Goal: Task Accomplishment & Management: Use online tool/utility

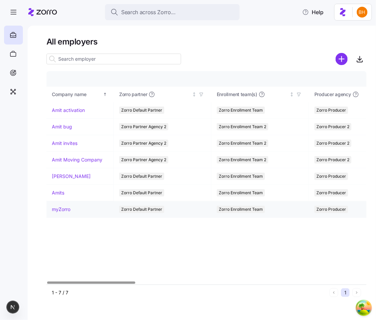
click at [57, 207] on link "myZorro" at bounding box center [61, 209] width 19 height 7
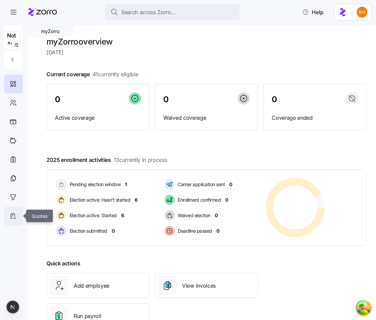
click at [9, 218] on div at bounding box center [13, 216] width 19 height 19
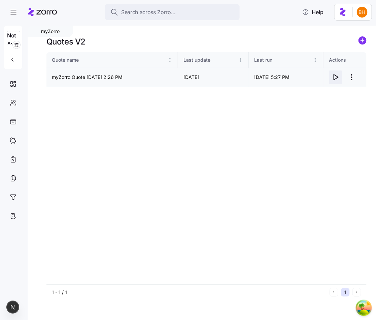
click at [335, 75] on icon "button" at bounding box center [336, 76] width 4 height 5
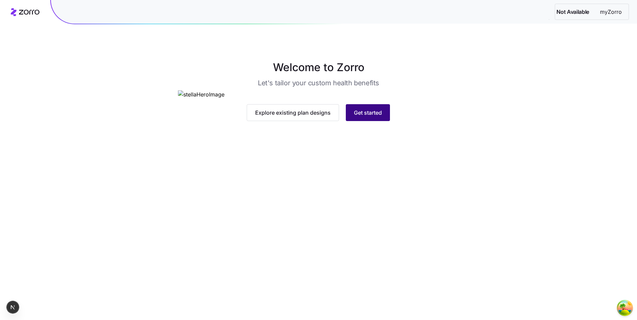
click at [373, 121] on button "Get started" at bounding box center [368, 112] width 44 height 17
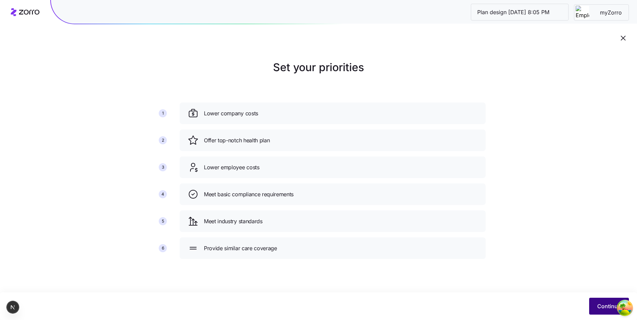
click at [598, 304] on span "Continue" at bounding box center [609, 306] width 24 height 8
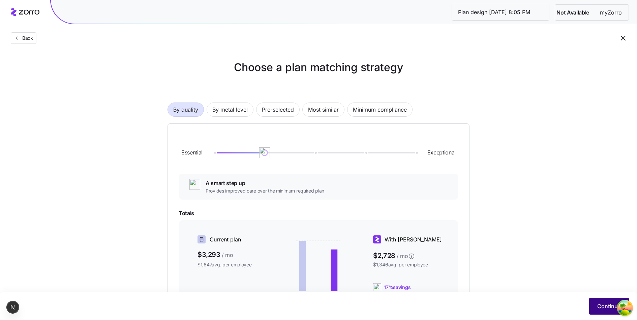
click at [595, 303] on button "Continue" at bounding box center [609, 306] width 40 height 17
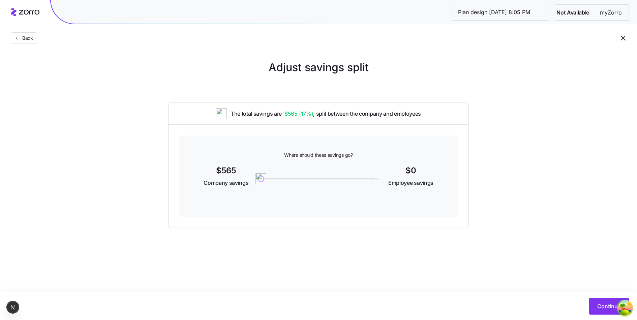
click at [595, 303] on button "Continue" at bounding box center [609, 306] width 40 height 17
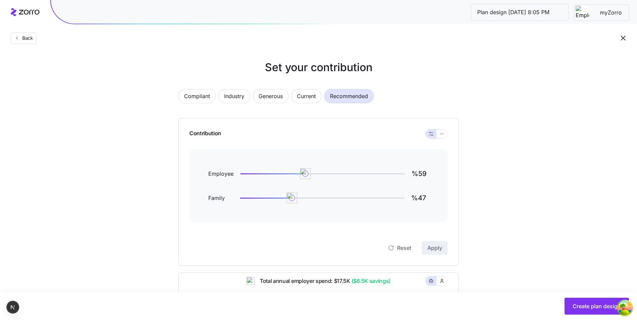
click at [595, 303] on span "Create plan design" at bounding box center [597, 306] width 48 height 8
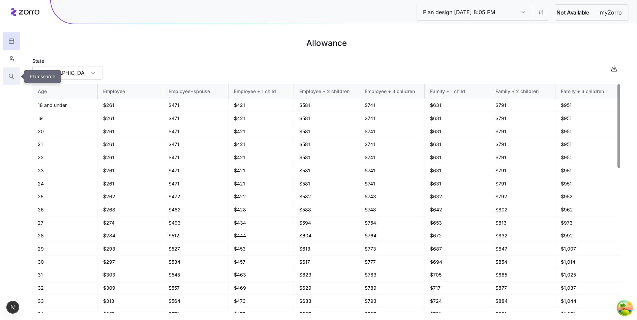
click at [10, 73] on icon "button" at bounding box center [11, 76] width 6 height 7
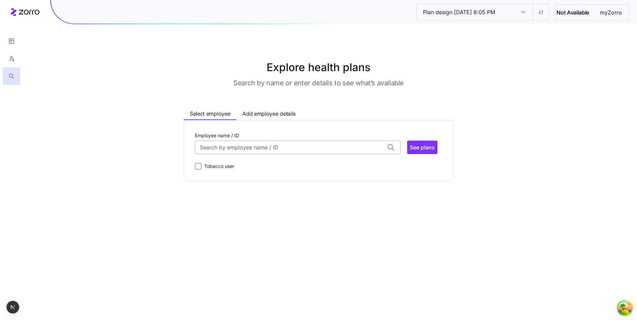
click at [216, 152] on input "Employee name / ID" at bounding box center [298, 147] width 206 height 13
click at [215, 158] on div "Dave Brown (48) ID: 002 | zip code: 98087" at bounding box center [297, 168] width 203 height 20
click at [407, 148] on button "See plans" at bounding box center [422, 147] width 30 height 13
type input "[PERSON_NAME] (ID: 002)"
click at [407, 148] on button "See plans" at bounding box center [422, 147] width 30 height 13
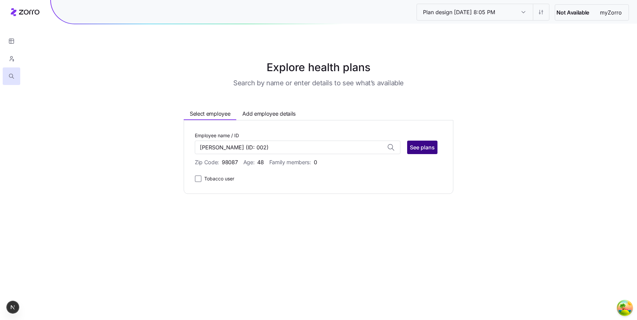
click at [407, 148] on button "See plans" at bounding box center [422, 147] width 30 height 13
click at [426, 142] on button "See plans" at bounding box center [422, 147] width 30 height 13
click at [430, 147] on span "See plans" at bounding box center [422, 147] width 25 height 8
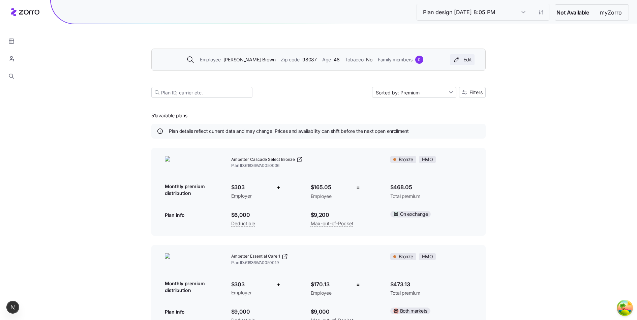
click at [458, 63] on button "Edit" at bounding box center [462, 59] width 25 height 11
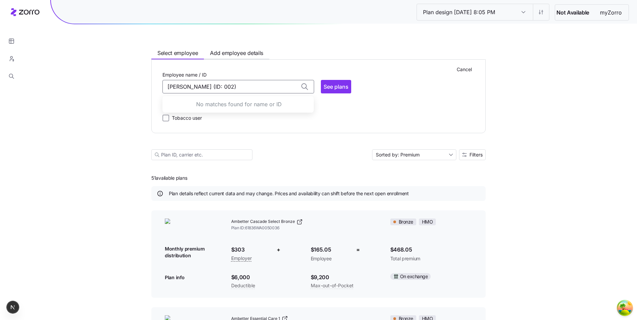
drag, startPoint x: 284, startPoint y: 84, endPoint x: 242, endPoint y: 78, distance: 43.3
click at [242, 78] on div "Employee name / ID Dave Brown (ID: 002)" at bounding box center [238, 81] width 152 height 23
type input "D"
type input "[PERSON_NAME] (ID: 002)"
drag, startPoint x: 232, startPoint y: 90, endPoint x: 15, endPoint y: 85, distance: 216.4
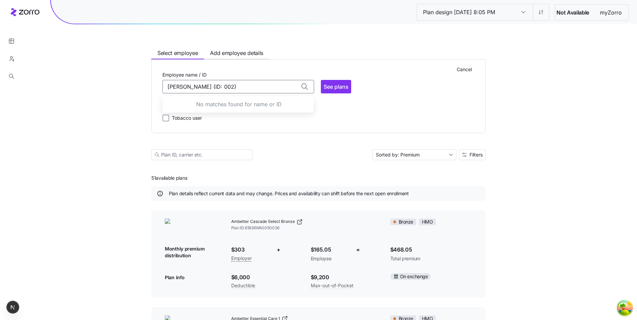
type input "[PERSON_NAME] (ID: 002)"
click at [243, 86] on input "[PERSON_NAME] (ID: 002)" at bounding box center [238, 86] width 152 height 13
type input "D"
type input "[PERSON_NAME] (ID: 002)"
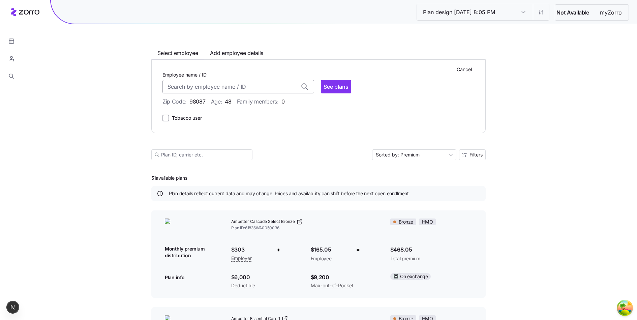
type input "[PERSON_NAME] (ID: 002)"
drag, startPoint x: 223, startPoint y: 86, endPoint x: 0, endPoint y: 86, distance: 222.8
type input "D"
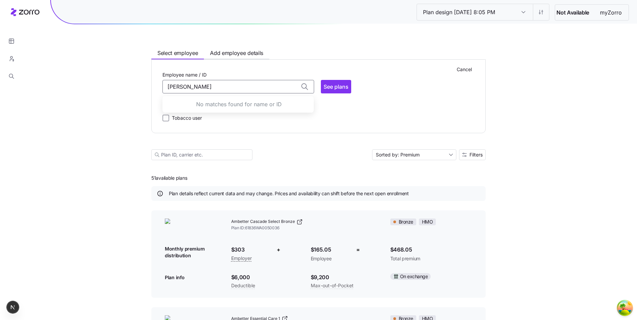
type input "[PERSON_NAME] (ID: 002)"
drag, startPoint x: 252, startPoint y: 92, endPoint x: 116, endPoint y: 85, distance: 136.7
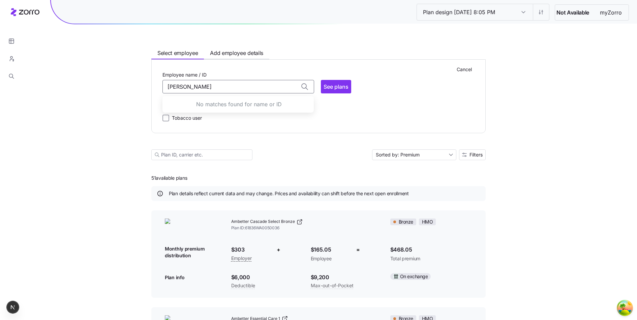
type input "[PERSON_NAME] (ID: 002)"
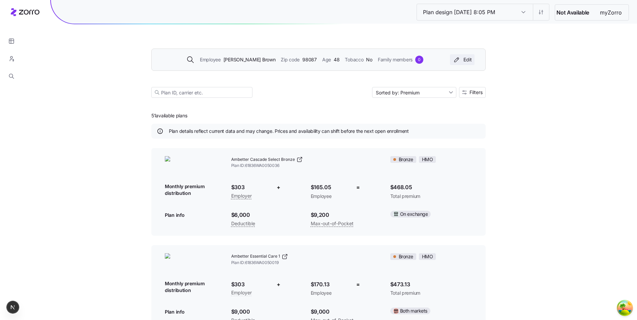
click at [453, 64] on button "Edit" at bounding box center [462, 59] width 25 height 11
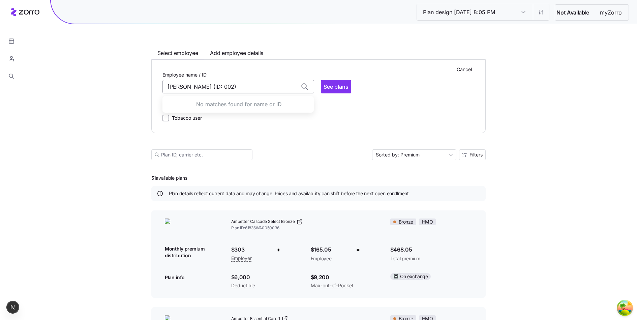
click at [276, 86] on input "[PERSON_NAME] (ID: 002)" at bounding box center [238, 86] width 152 height 13
type input "[PERSON_NAME] (ID: 002)"
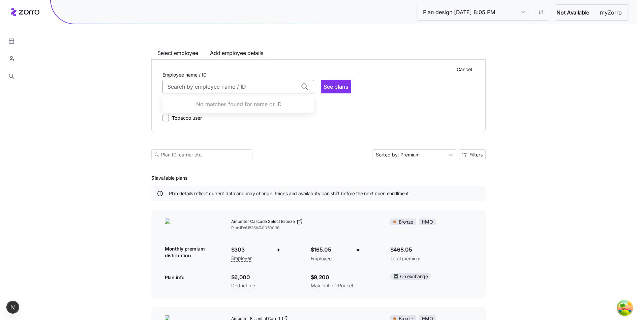
type input "[PERSON_NAME] (ID: 002)"
type input "Dave Brown (ID: 002)Dave Brown (ID: 002)"
type input "[PERSON_NAME] (ID: 002)"
click at [264, 86] on input "Employee name / ID" at bounding box center [238, 86] width 152 height 13
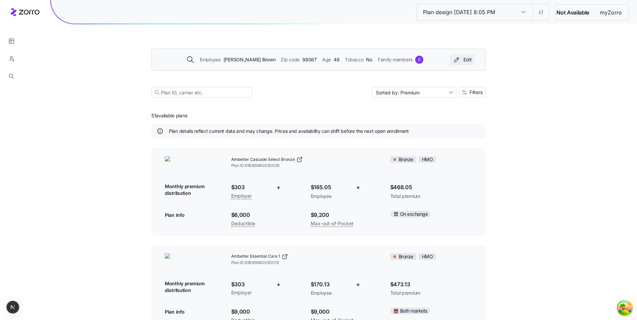
click at [453, 56] on button "Edit" at bounding box center [462, 59] width 25 height 11
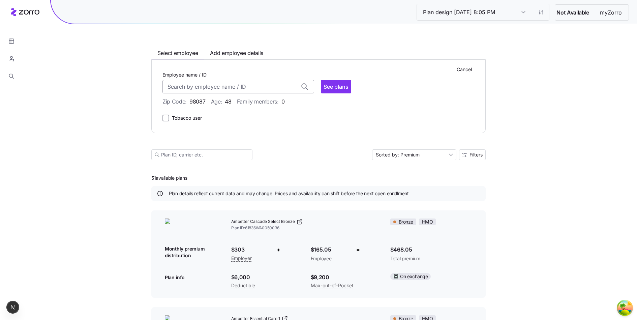
click at [244, 87] on input "Employee name / ID" at bounding box center [238, 86] width 152 height 13
click at [232, 115] on div "Dave Brown (48) ID: 002 | zip code: 98087" at bounding box center [238, 107] width 149 height 20
type input "[PERSON_NAME] (ID: 002)"
click at [255, 87] on input "Employee name / ID" at bounding box center [238, 86] width 152 height 13
click at [248, 109] on div "Dave Brown (48) ID: 002 | zip code: 98087" at bounding box center [238, 107] width 149 height 20
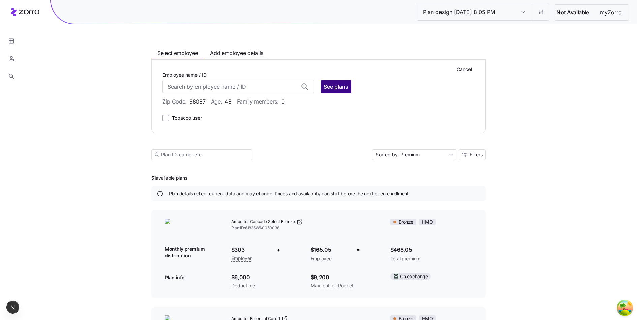
click at [339, 92] on button "See plans" at bounding box center [336, 86] width 30 height 13
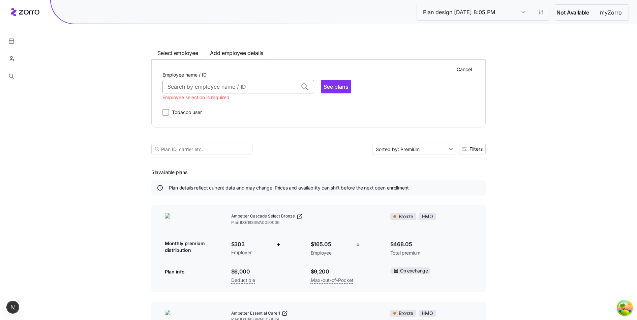
click at [265, 89] on input "Employee name / ID" at bounding box center [238, 86] width 152 height 13
type input "1"
type input "da"
click at [208, 106] on span "[PERSON_NAME] (48)" at bounding box center [195, 104] width 55 height 8
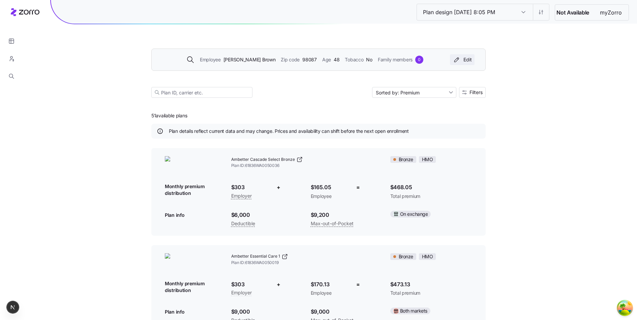
click at [458, 58] on icon "button" at bounding box center [457, 59] width 8 height 7
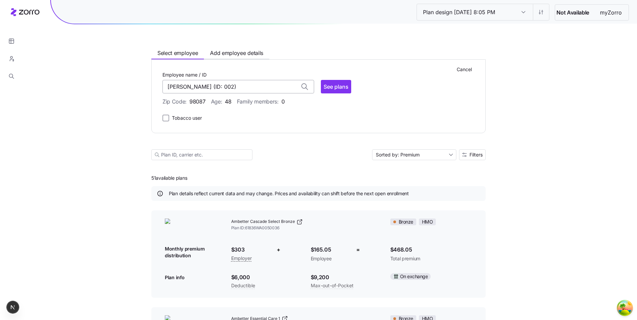
click at [268, 90] on input "[PERSON_NAME] (ID: 002)" at bounding box center [238, 86] width 152 height 13
type input "D"
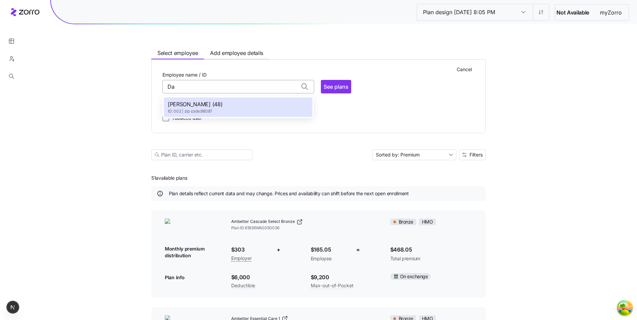
type input "D"
click at [227, 125] on div "John Smith (49) ID: 001 | zip code: 78753" at bounding box center [238, 127] width 149 height 20
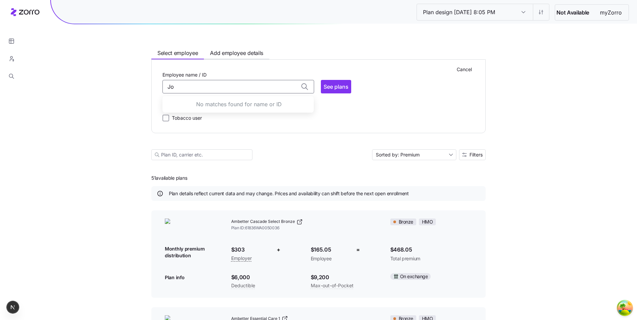
type input "J"
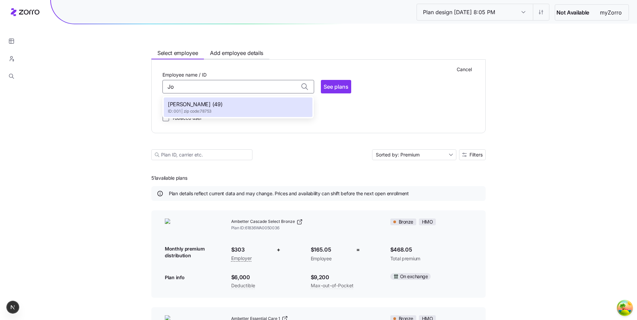
type input "J"
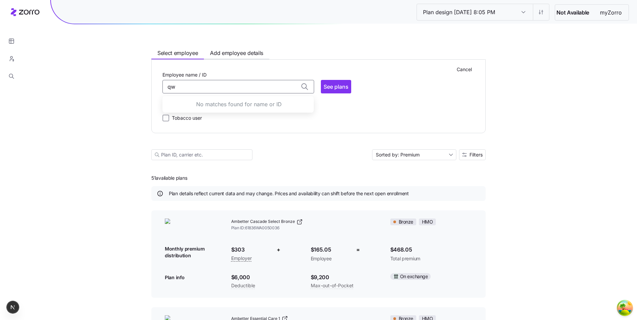
type input "q"
type input "John Smith (ID: 0"
type input "John Smith (ID: 001)"
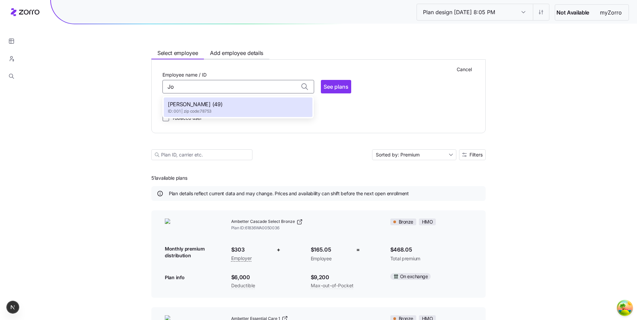
type input "J"
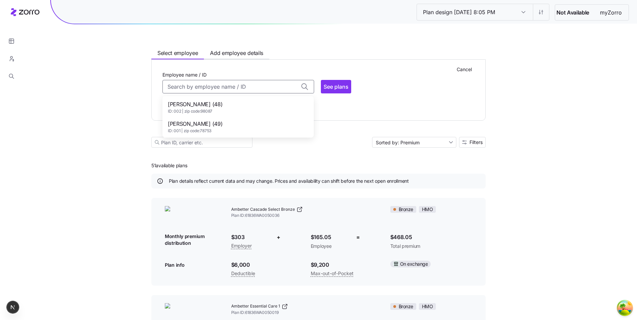
click at [352, 110] on div "Cancel Employee name / ID Dave Brown (48) ID: 002 | zip code: 98087 John Smith …" at bounding box center [318, 89] width 334 height 61
click at [251, 91] on input "Employee name / ID" at bounding box center [238, 86] width 152 height 13
click at [248, 102] on div "Dave Brown (48) ID: 002 | zip code: 98087" at bounding box center [238, 107] width 149 height 20
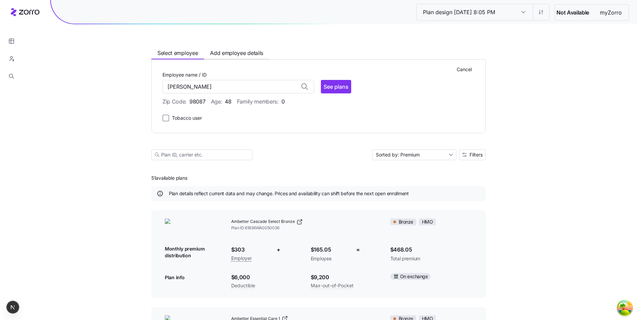
click at [388, 99] on div "Zip Code: 98087 Age: 48 Family members: 0" at bounding box center [318, 101] width 312 height 8
click at [285, 118] on div "Tobacco user" at bounding box center [318, 118] width 312 height 8
click at [260, 89] on input "[PERSON_NAME] (ID: 002)" at bounding box center [238, 86] width 152 height 13
click at [347, 103] on div "Zip Code: 98087 Age: 48 Family members: 0" at bounding box center [318, 101] width 312 height 8
click at [254, 88] on input "[PERSON_NAME] (ID: 002)" at bounding box center [238, 86] width 152 height 13
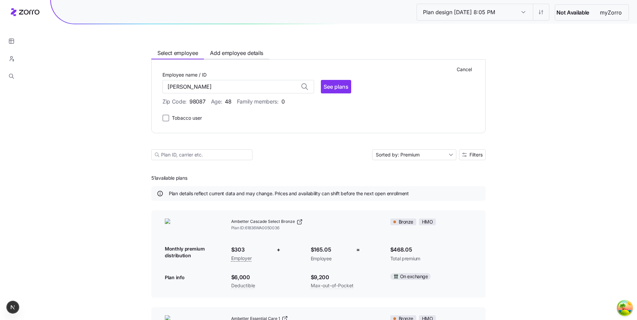
click at [267, 118] on div "Tobacco user" at bounding box center [318, 118] width 312 height 8
click at [232, 83] on input "[PERSON_NAME] (ID: 002)" at bounding box center [238, 86] width 152 height 13
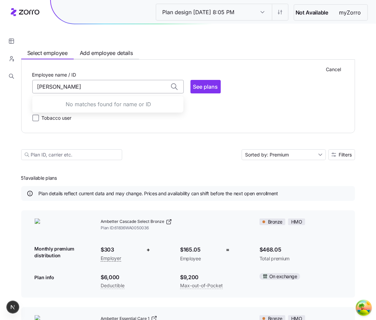
click at [120, 81] on input "[PERSON_NAME]" at bounding box center [108, 86] width 152 height 13
click at [123, 88] on input "[PERSON_NAME] (ID: 002)" at bounding box center [108, 86] width 152 height 13
type input "[PERSON_NAME] (ID: 002)"
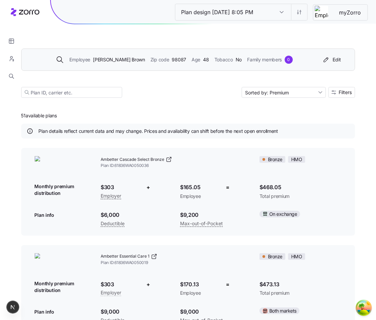
click at [307, 62] on div "Employee [PERSON_NAME] Zip code 98087 Age [DEMOGRAPHIC_DATA] Tobacco No Family …" at bounding box center [175, 60] width 290 height 8
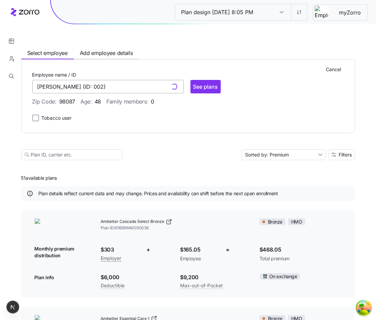
click at [147, 83] on input "[PERSON_NAME] (ID: 002)" at bounding box center [108, 86] width 152 height 13
type input "[PERSON_NAME] (ID: 002)"
